Goal: Task Accomplishment & Management: Use online tool/utility

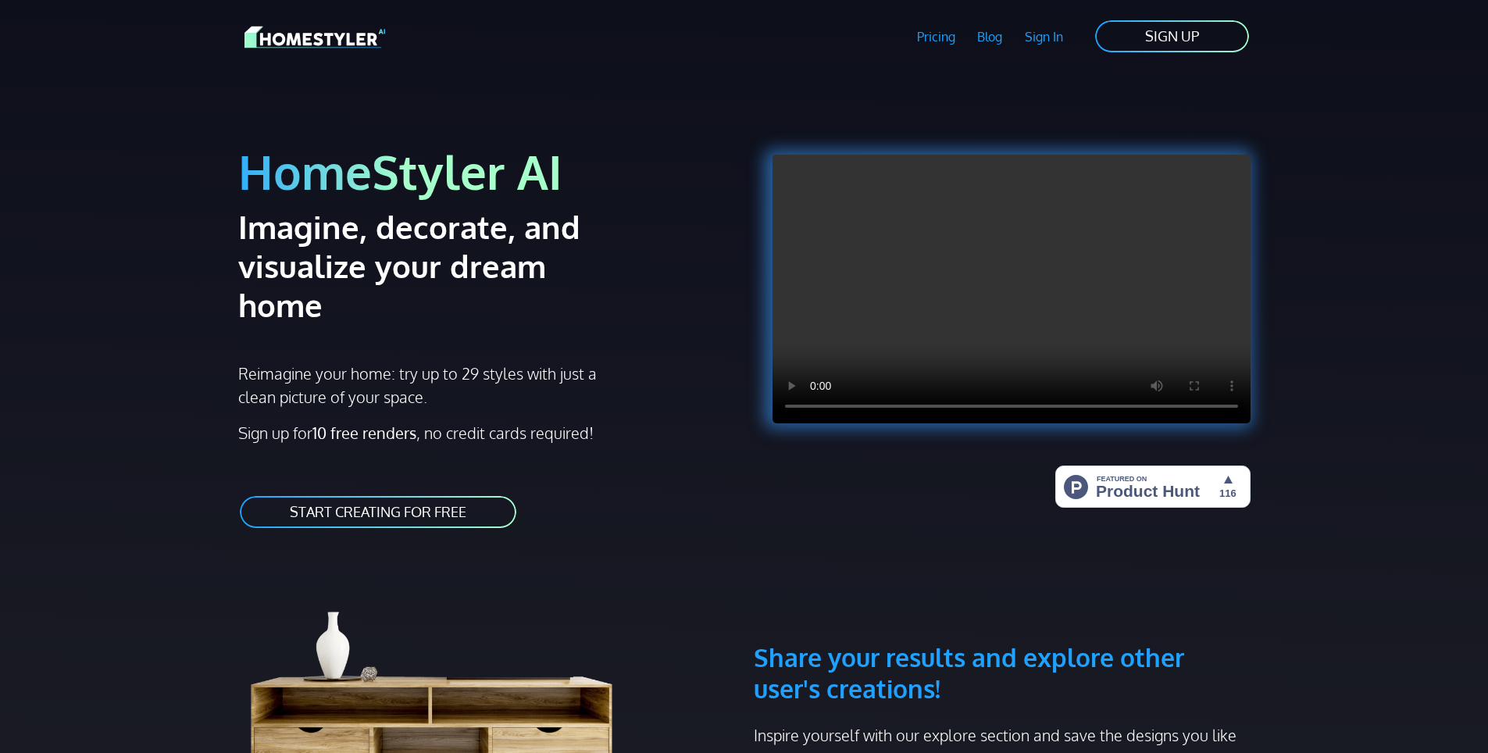
click at [334, 494] on link "START CREATING FOR FREE" at bounding box center [378, 511] width 280 height 35
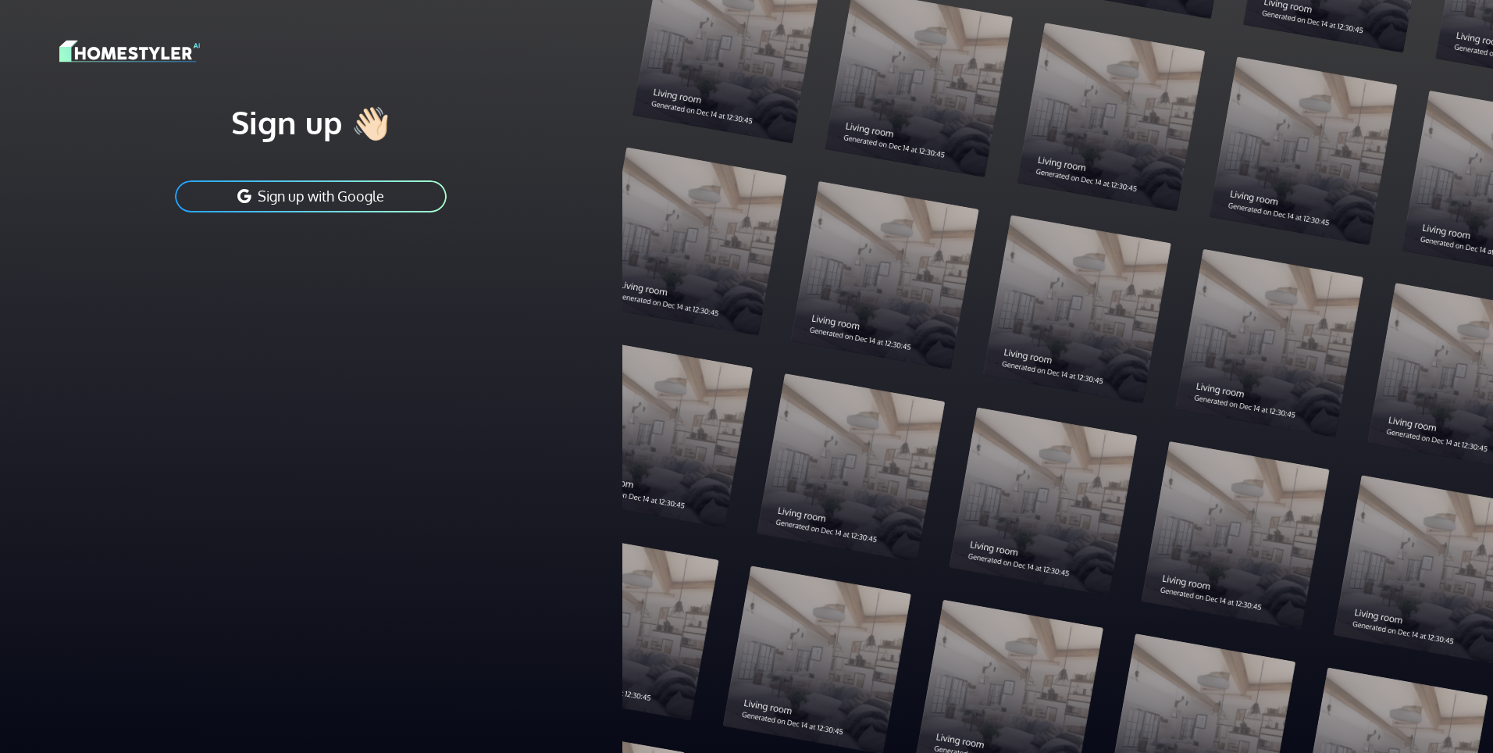
click at [388, 194] on button "Sign up with Google" at bounding box center [310, 196] width 275 height 35
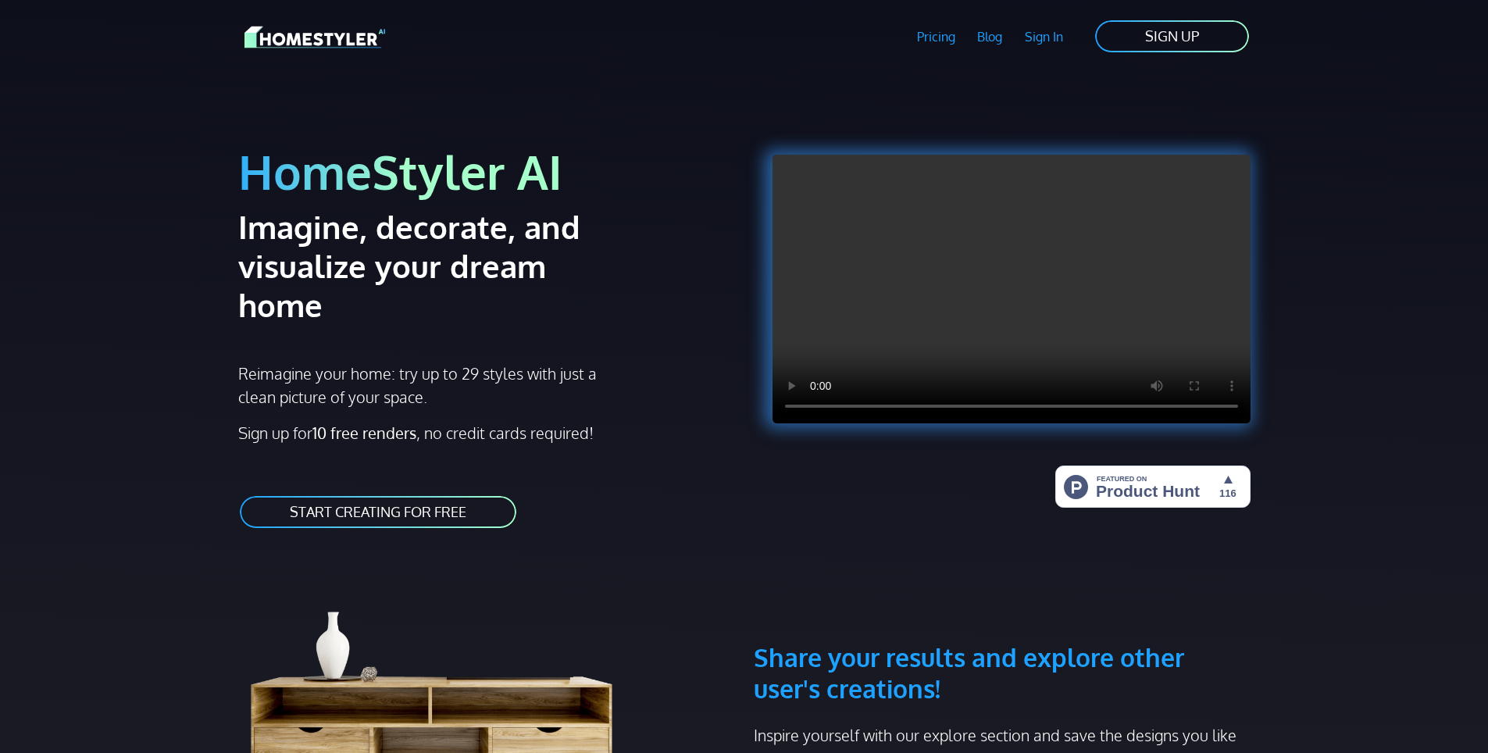
click at [1037, 45] on link "Sign In" at bounding box center [1044, 37] width 61 height 36
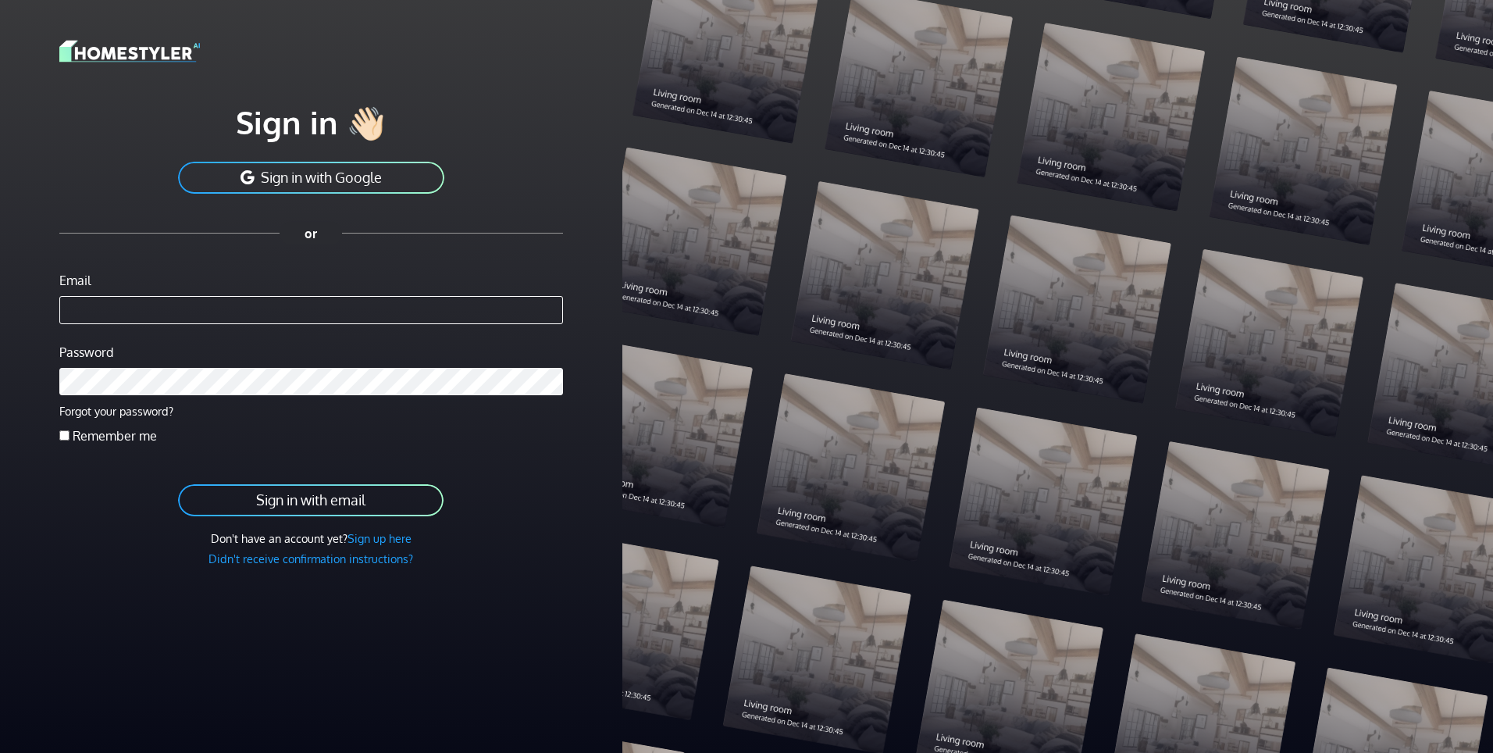
click at [339, 158] on div "Sign in 👋🏻 Sign in with Google" at bounding box center [311, 148] width 504 height 93
click at [350, 169] on button "Sign in with Google" at bounding box center [311, 177] width 269 height 35
